Goal: Entertainment & Leisure: Consume media (video, audio)

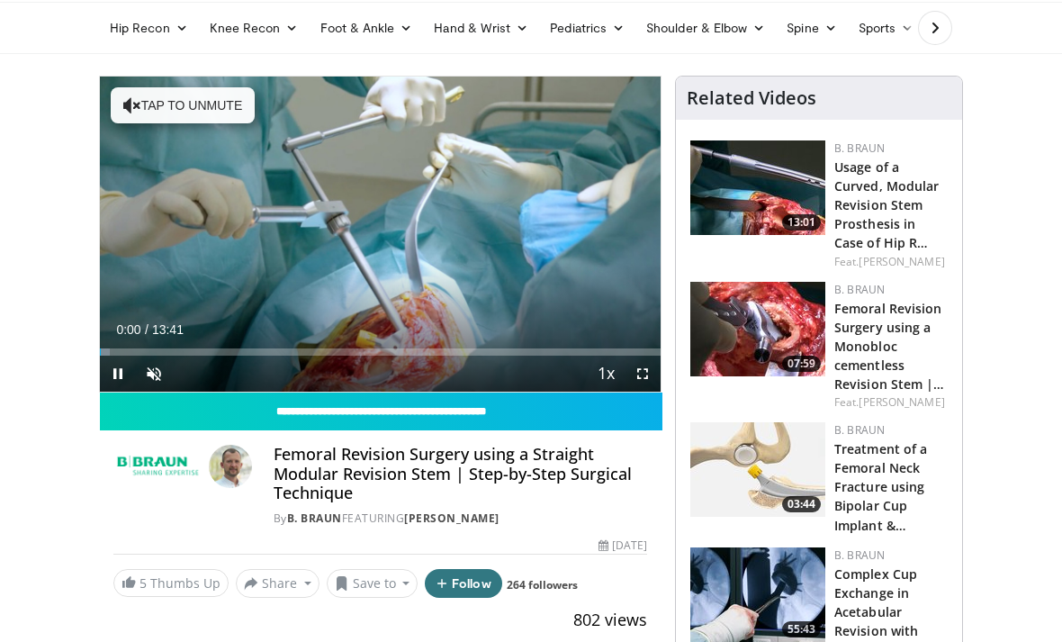
scroll to position [64, 0]
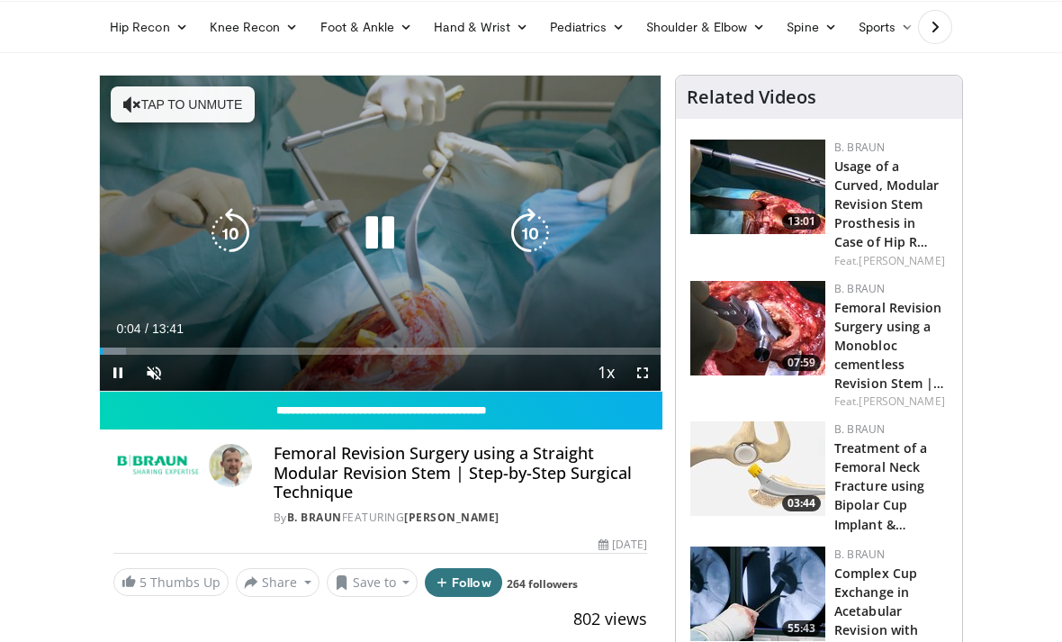
click at [133, 351] on div "Loaded : 4.68%" at bounding box center [380, 350] width 561 height 7
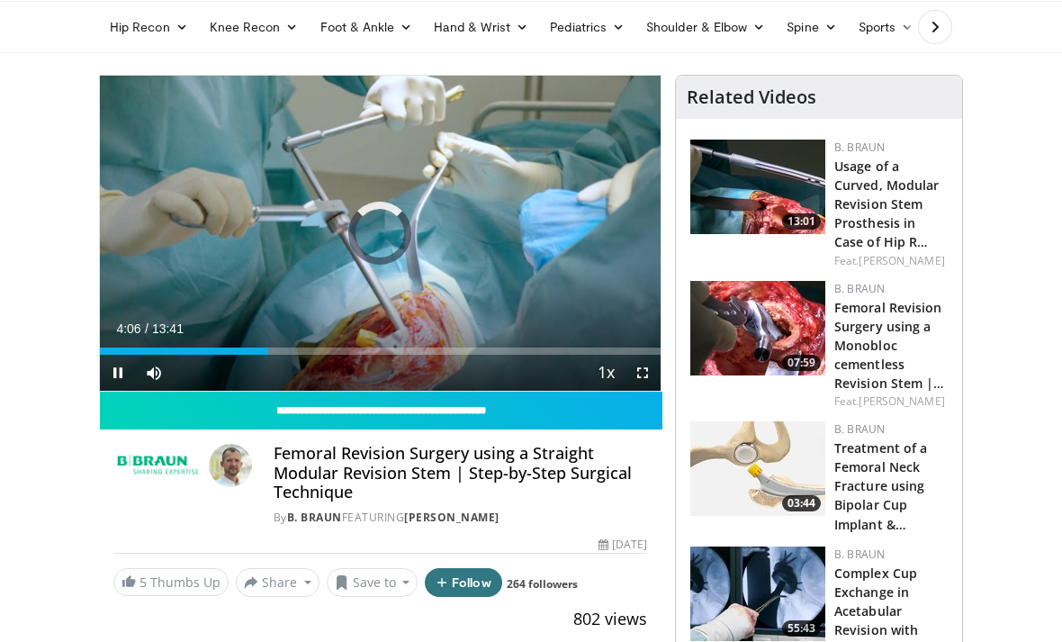
click at [591, 318] on div "10 seconds Tap to unmute" at bounding box center [380, 233] width 561 height 315
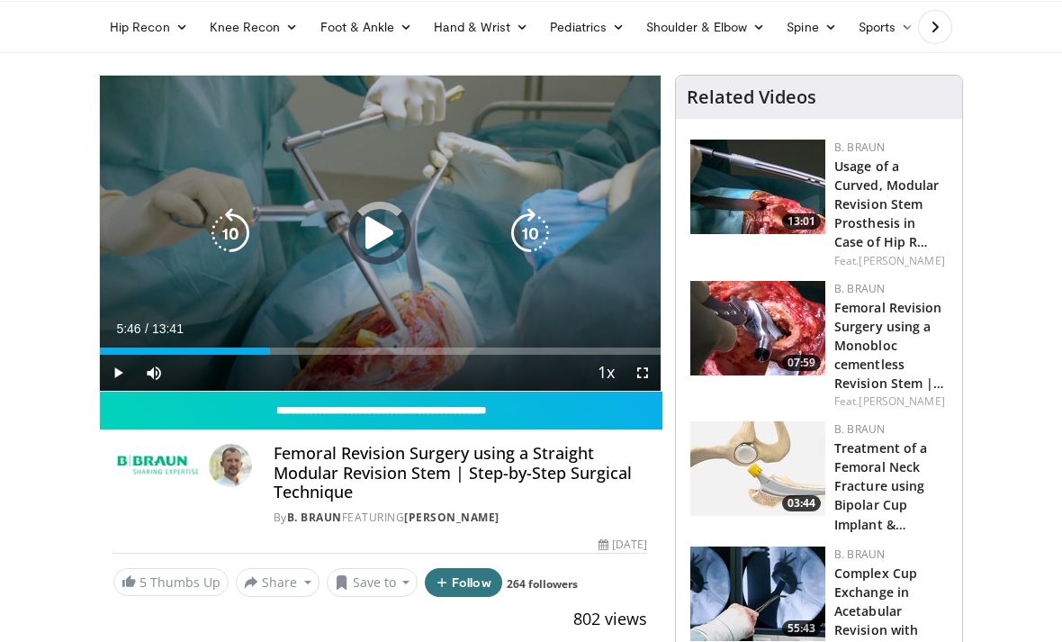
click at [338, 350] on div "Loaded : 30.41%" at bounding box center [380, 350] width 561 height 7
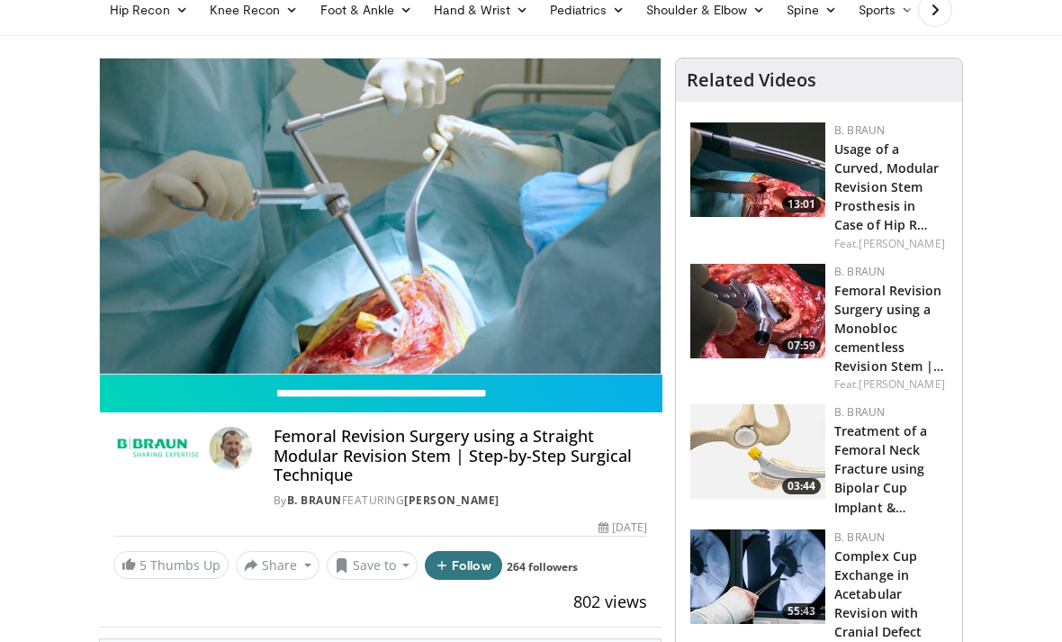
scroll to position [79, 0]
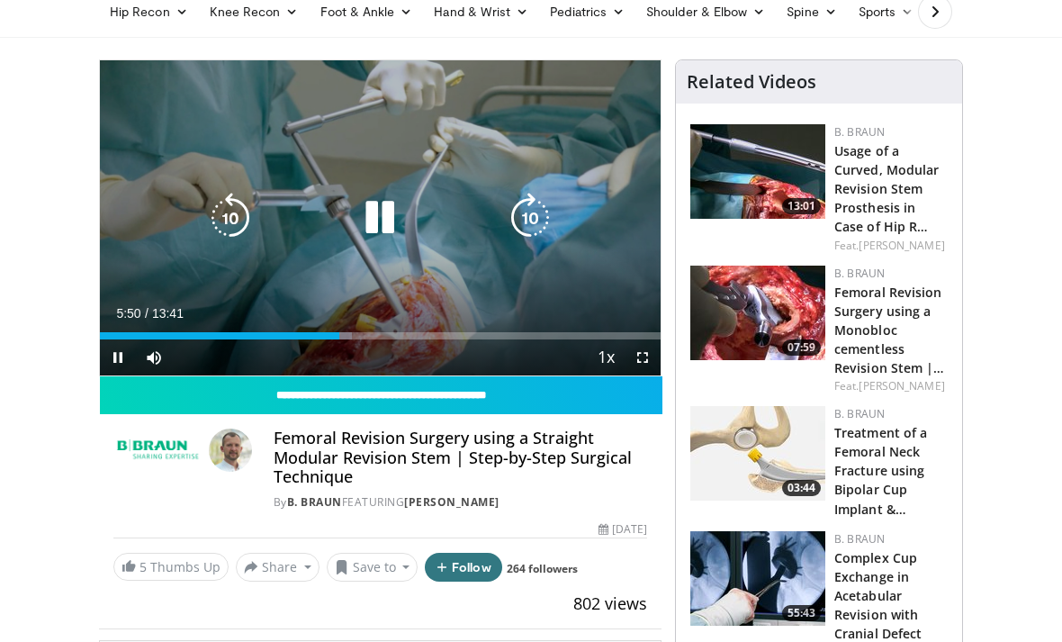
click at [408, 355] on div "Current Time 5:50 / Duration 13:41 Pause Skip Backward Skip Forward Mute Loaded…" at bounding box center [380, 357] width 561 height 36
click at [447, 338] on div "Loaded : 48.65%" at bounding box center [380, 335] width 561 height 7
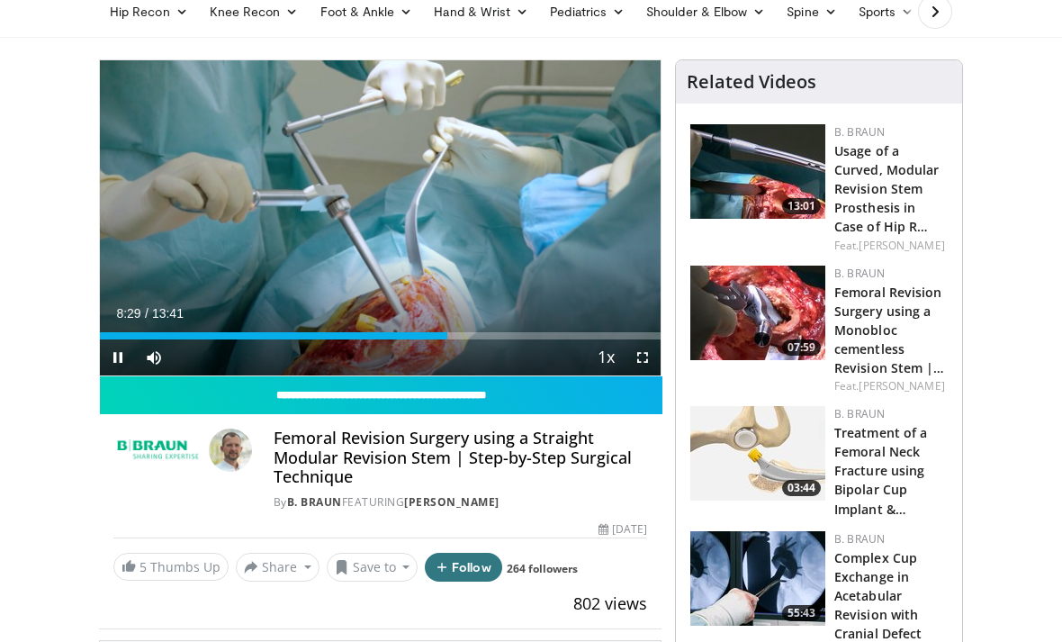
click at [584, 261] on div "10 seconds Tap to unmute" at bounding box center [380, 217] width 561 height 315
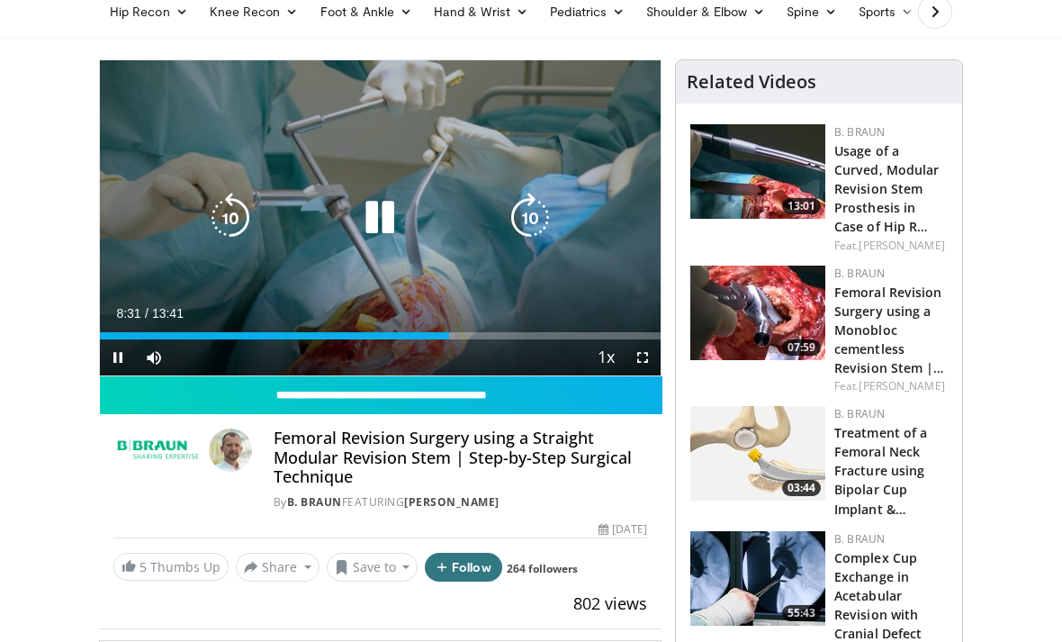
click at [538, 338] on div "Loaded : 63.25%" at bounding box center [380, 335] width 561 height 7
click at [604, 555] on li "1.75x" at bounding box center [565, 573] width 180 height 36
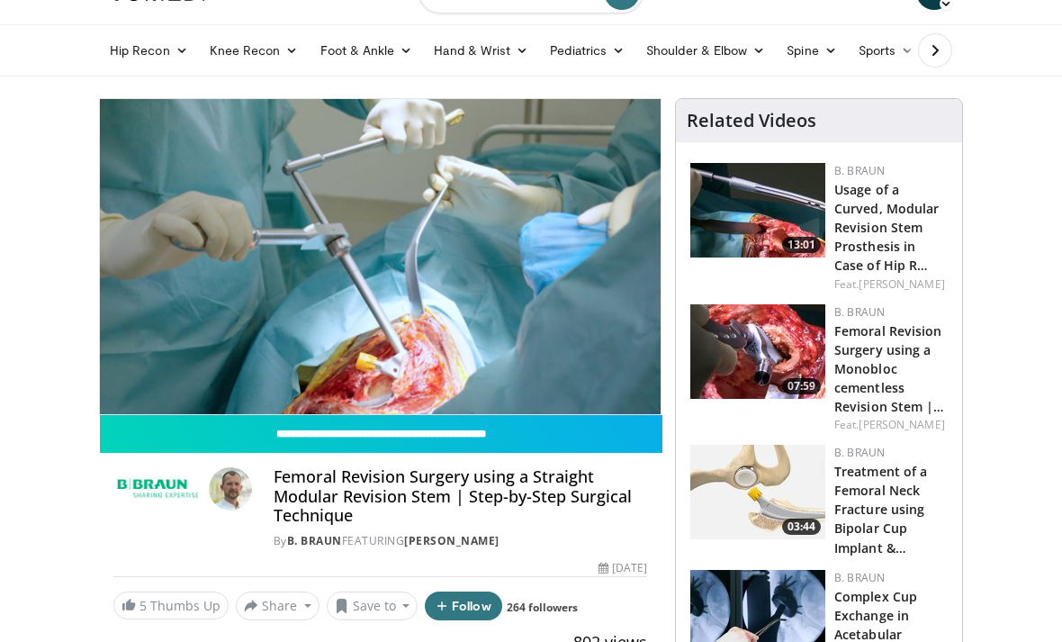
scroll to position [0, 0]
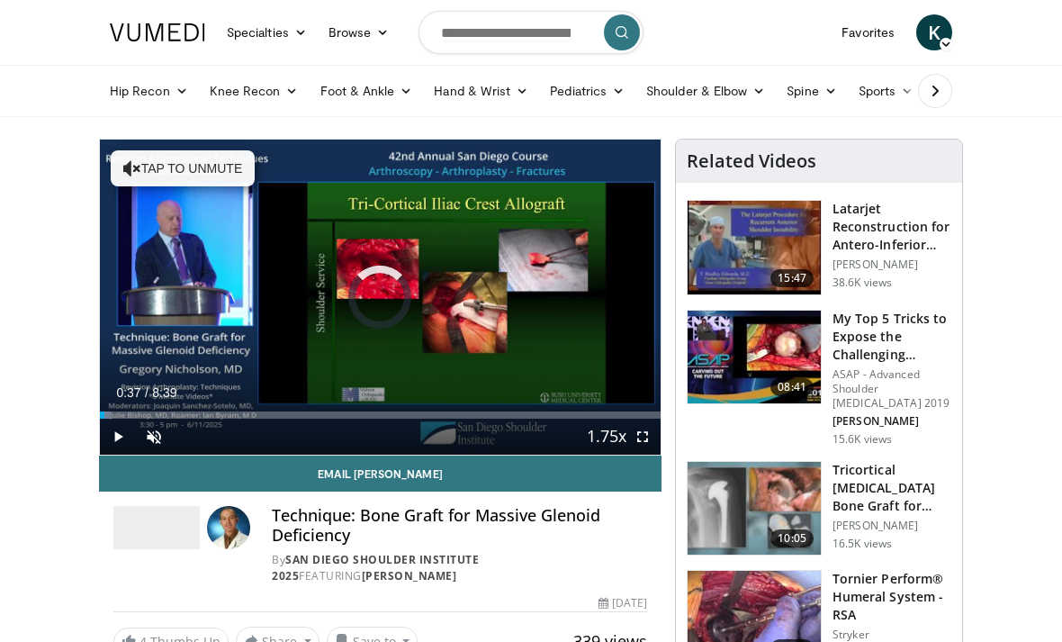
click at [140, 403] on div "Loaded : 1.89%" at bounding box center [380, 409] width 561 height 17
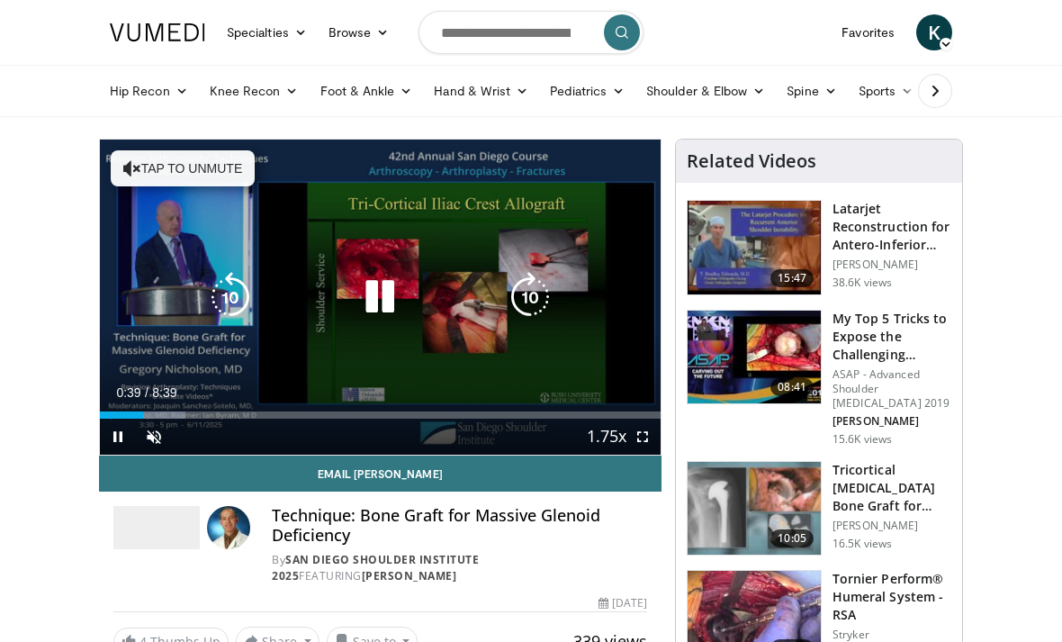
click at [143, 415] on div "Progress Bar" at bounding box center [121, 414] width 43 height 7
click at [469, 417] on div "Loaded : 36.56%" at bounding box center [380, 414] width 561 height 7
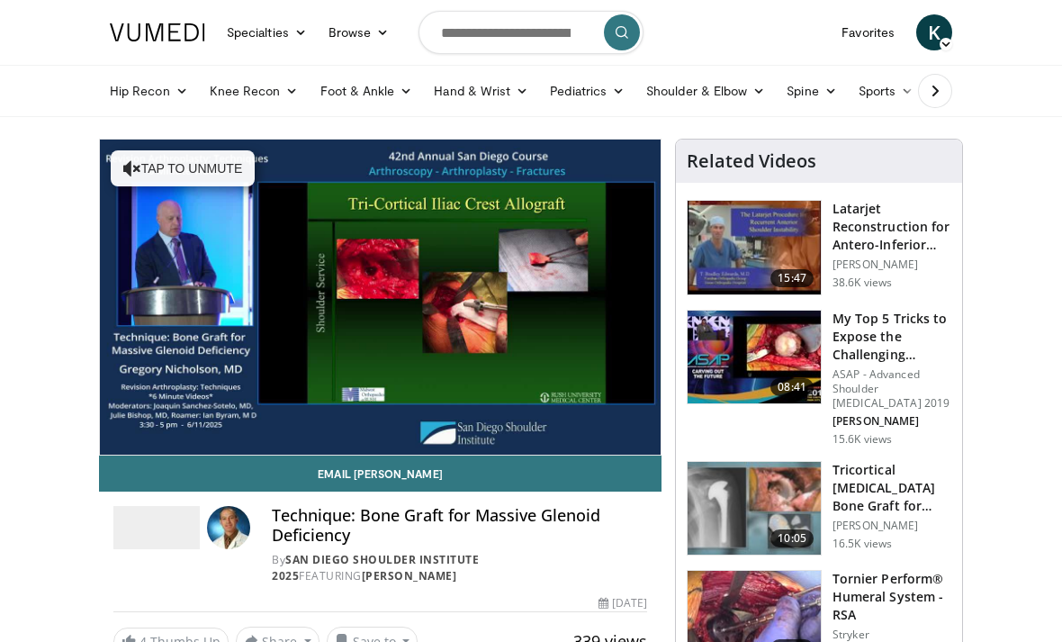
click at [619, 345] on div "10 seconds Tap to unmute" at bounding box center [380, 297] width 561 height 315
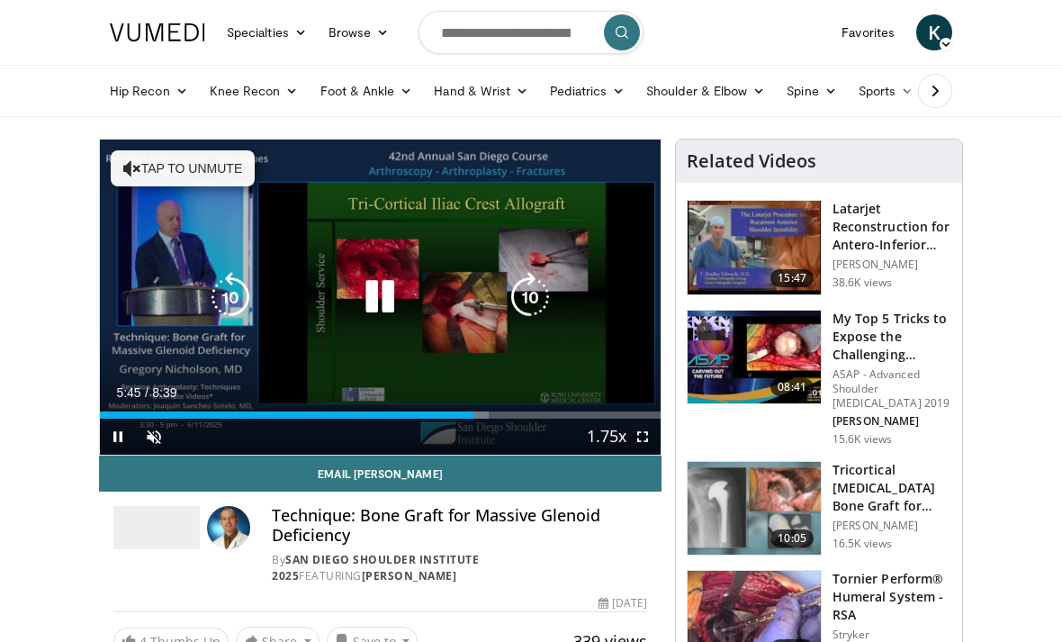
click at [529, 415] on div "Loaded : 69.29%" at bounding box center [380, 414] width 561 height 7
click at [611, 411] on div "Loaded : 88.54%" at bounding box center [380, 414] width 561 height 7
